Goal: Transaction & Acquisition: Purchase product/service

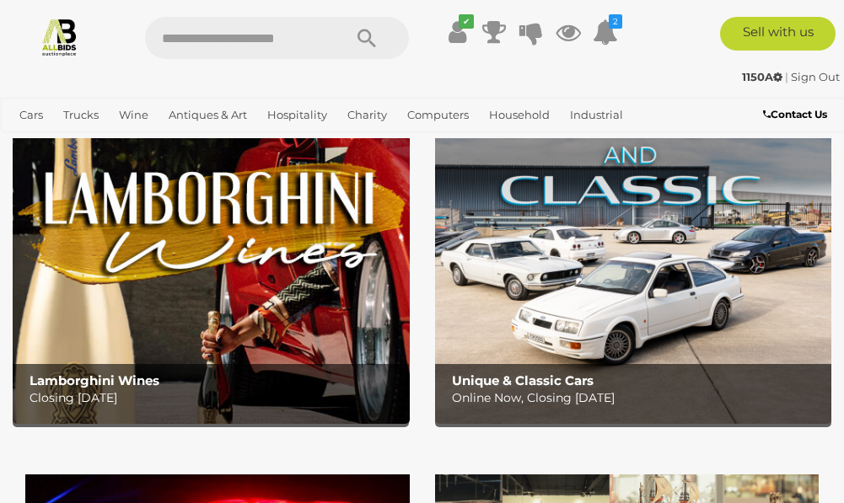
scroll to position [84, 0]
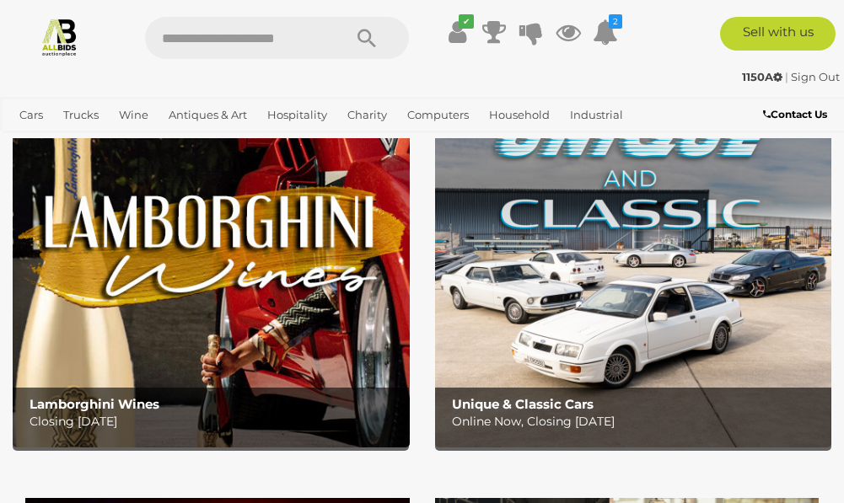
click at [600, 210] on img at bounding box center [633, 272] width 397 height 347
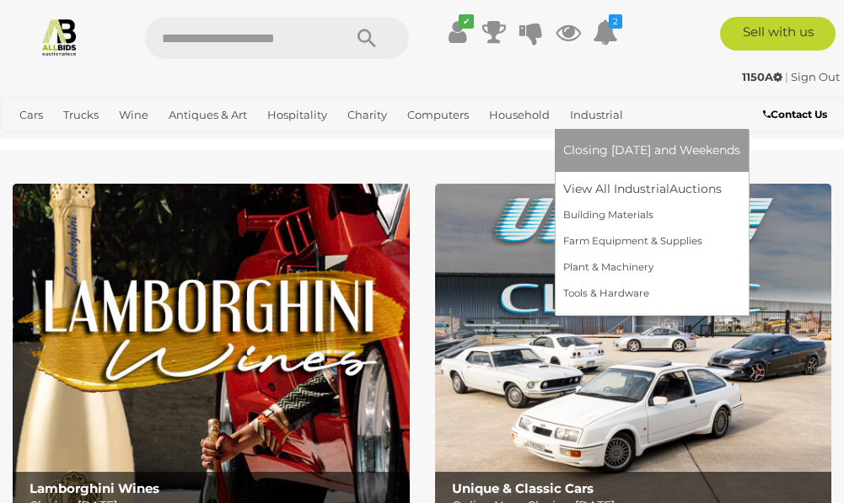
click at [597, 151] on span "Closing [DATE] and Weekends" at bounding box center [651, 150] width 177 height 15
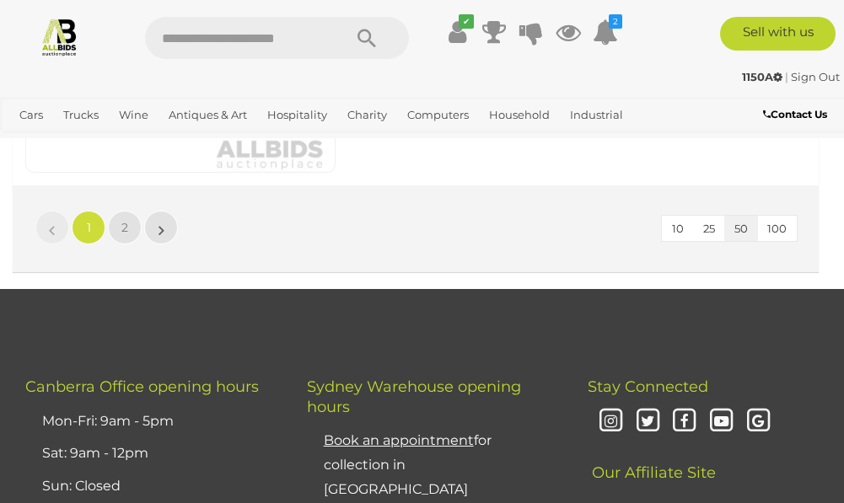
scroll to position [16527, 0]
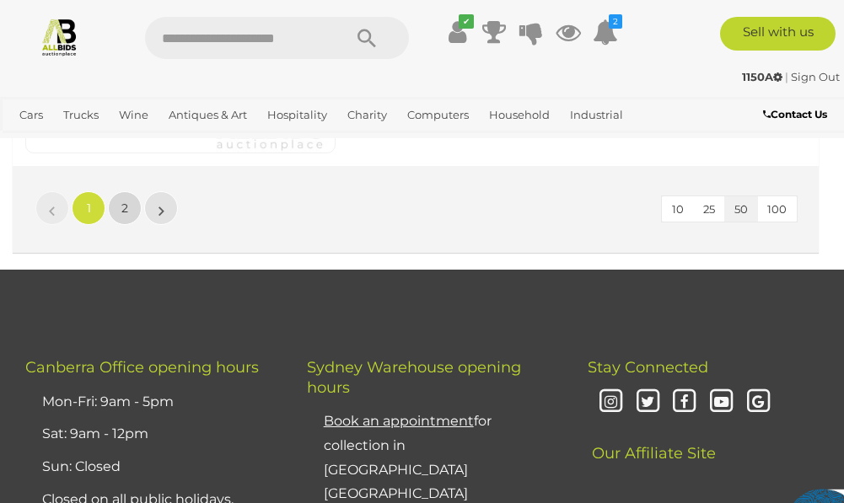
click at [126, 208] on span "2" at bounding box center [124, 208] width 7 height 15
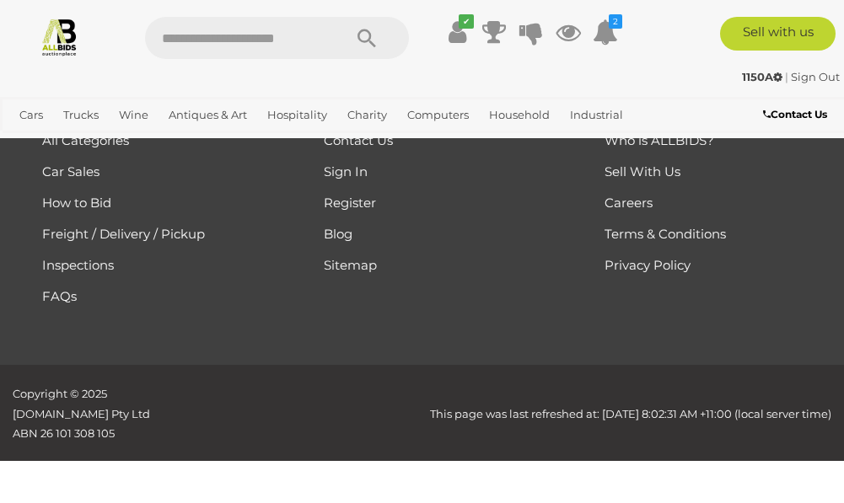
scroll to position [293, 0]
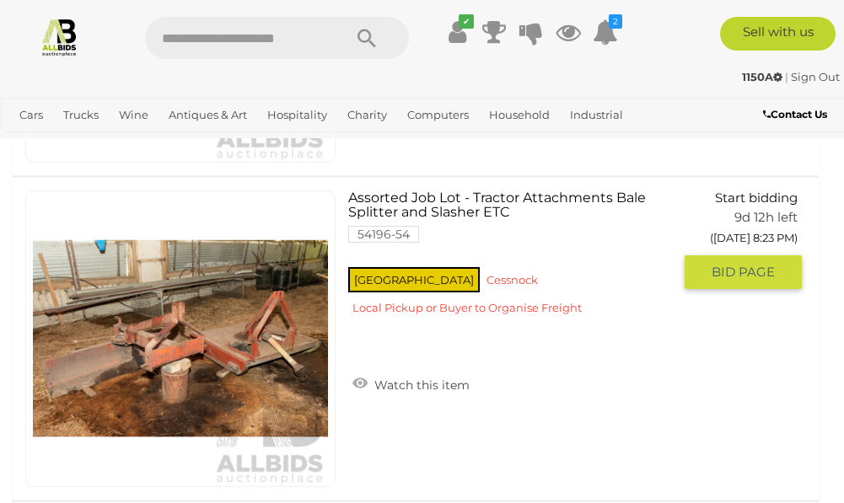
scroll to position [15217, 0]
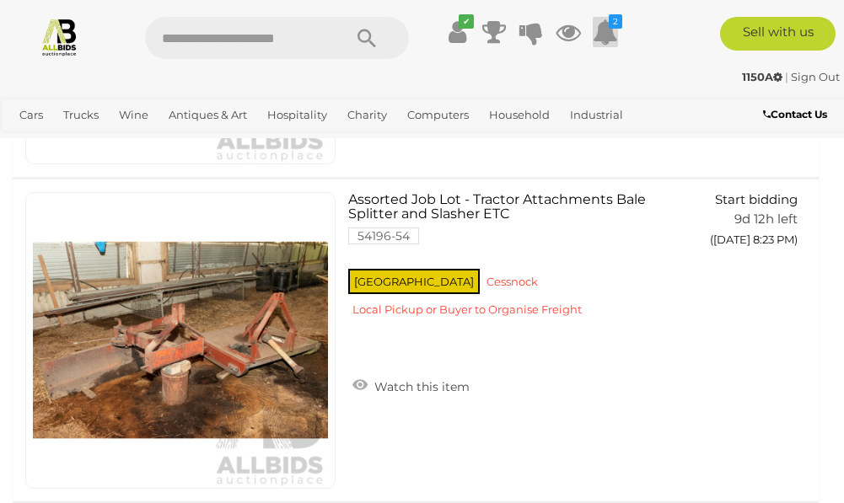
click at [599, 34] on icon at bounding box center [605, 32] width 25 height 30
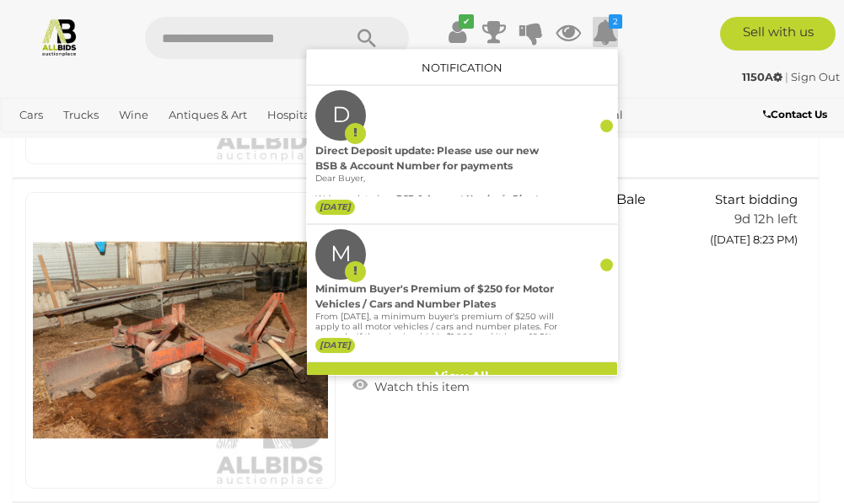
click at [681, 62] on div "✔ Track & Trace 2 D" at bounding box center [422, 31] width 844 height 63
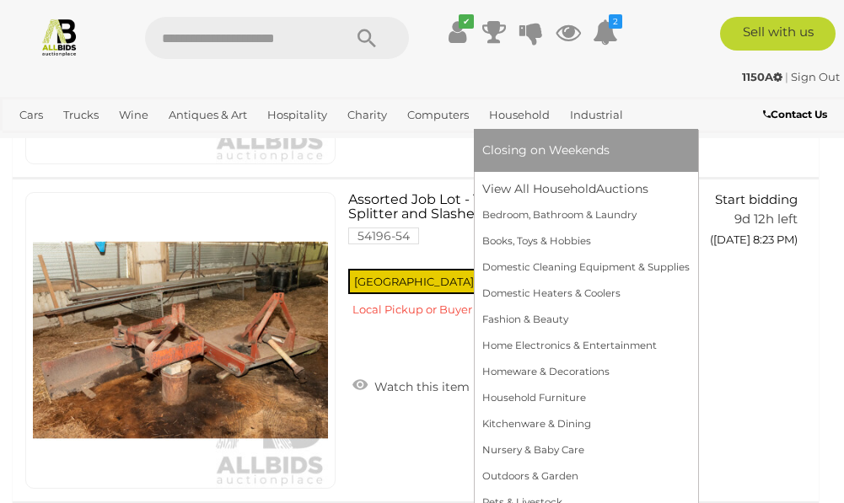
click at [520, 111] on link "Household" at bounding box center [519, 115] width 74 height 28
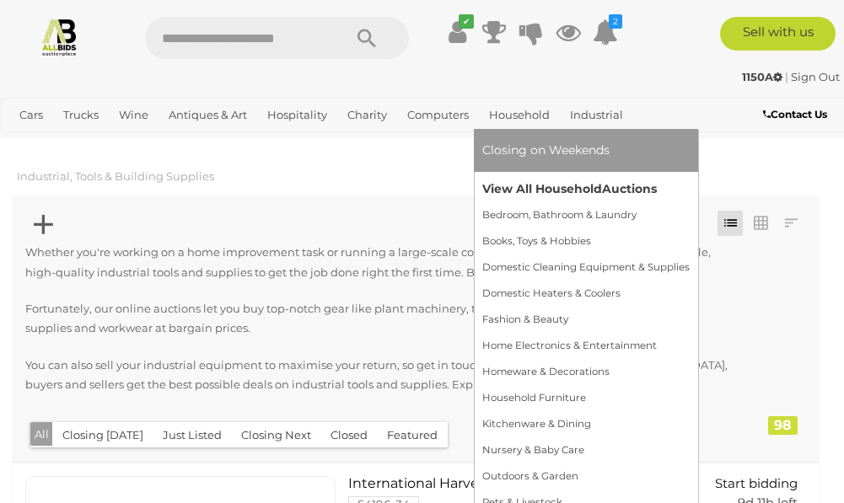
click at [572, 191] on link "View All Household Auctions" at bounding box center [585, 189] width 207 height 26
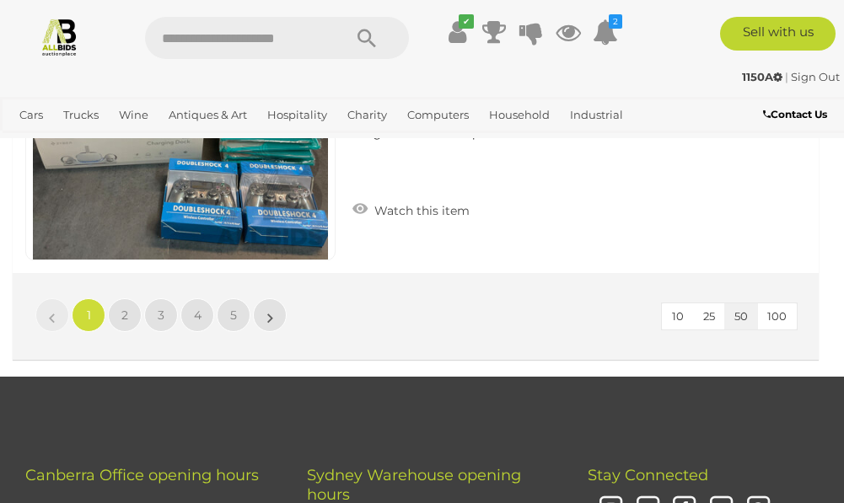
scroll to position [16358, 0]
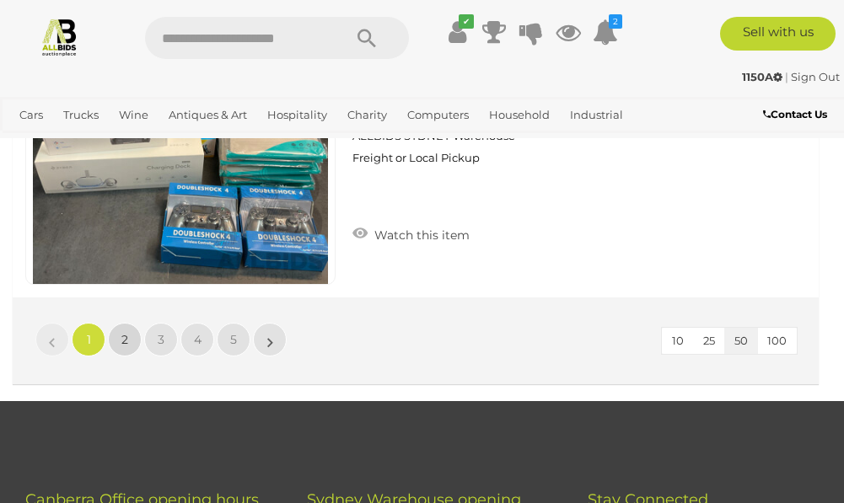
click at [130, 357] on link "2" at bounding box center [125, 340] width 34 height 34
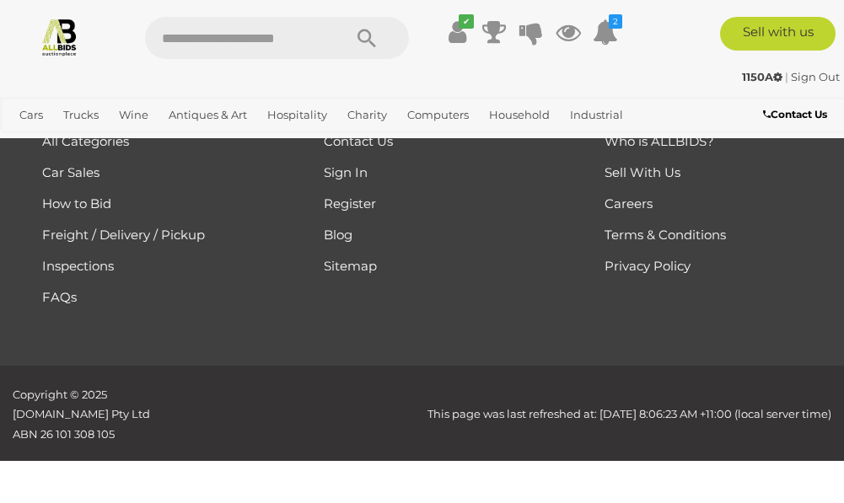
scroll to position [276, 0]
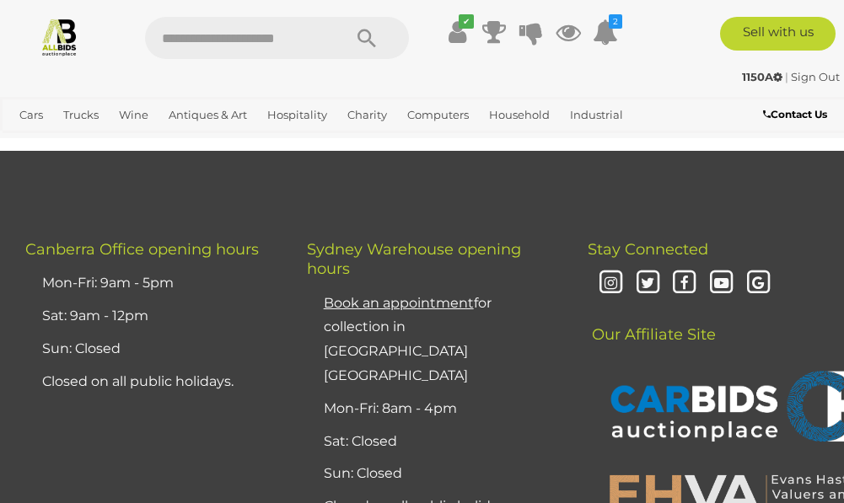
scroll to position [16465, 0]
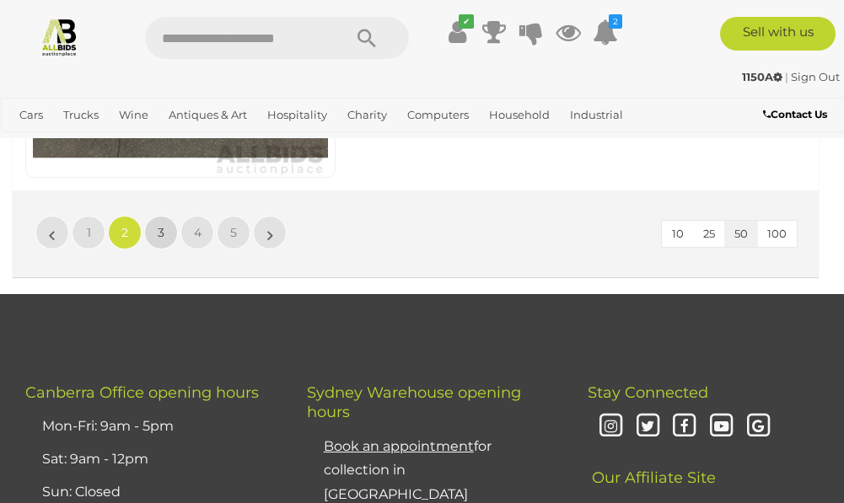
click at [155, 250] on link "3" at bounding box center [161, 233] width 34 height 34
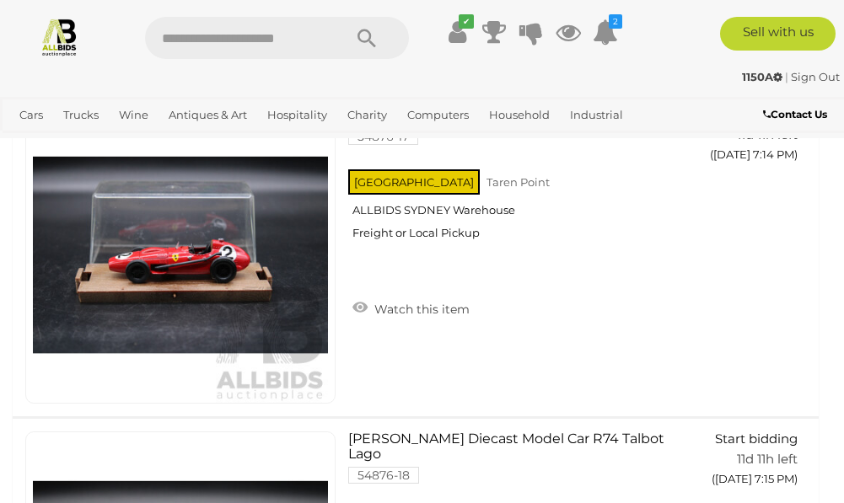
scroll to position [6516, 0]
